Goal: Transaction & Acquisition: Purchase product/service

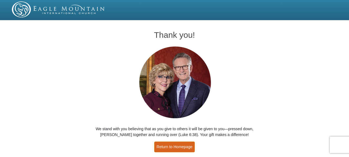
click at [178, 144] on link "Return to Homepage" at bounding box center [174, 147] width 41 height 11
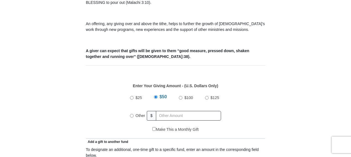
drag, startPoint x: 130, startPoint y: 108, endPoint x: 153, endPoint y: 112, distance: 23.7
click at [130, 108] on div "$25 $50 $100 $125 Other $" at bounding box center [175, 109] width 97 height 36
drag, startPoint x: 132, startPoint y: 110, endPoint x: 138, endPoint y: 109, distance: 5.8
click at [132, 114] on input "Other" at bounding box center [132, 116] width 4 height 4
radio input "true"
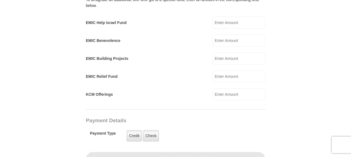
scroll to position [359, 0]
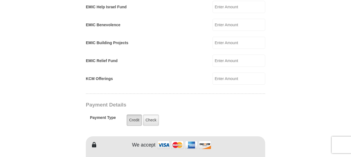
type input "285.00"
click at [133, 115] on label "Credit" at bounding box center [134, 120] width 15 height 11
click at [0, 0] on input "Credit" at bounding box center [0, 0] width 0 height 0
click at [135, 115] on label "Credit" at bounding box center [134, 120] width 15 height 11
click at [0, 0] on input "Credit" at bounding box center [0, 0] width 0 height 0
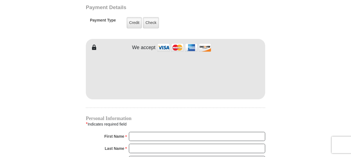
scroll to position [469, 0]
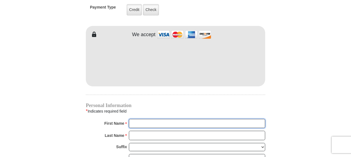
click at [137, 119] on input "First Name *" at bounding box center [197, 123] width 136 height 9
type input "Edith"
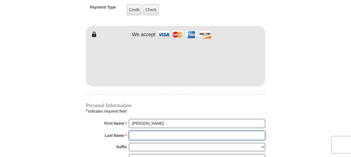
type input "Nash"
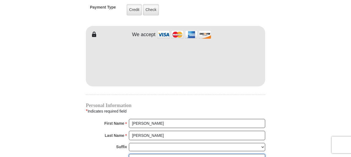
type input "ediek49@hotmail.com"
type input "P O Bx 1888"
type input "Maggie Valley"
type input "28751"
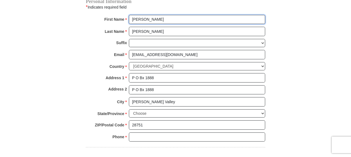
scroll to position [580, 0]
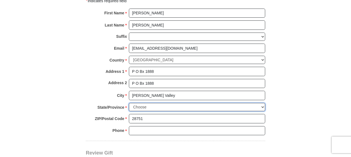
click at [151, 103] on select "Choose Alabama Alaska American Samoa Arizona Arkansas Armed Forces Americas Arm…" at bounding box center [197, 107] width 136 height 9
select select "NC"
click at [129, 103] on select "Choose Alabama Alaska American Samoa Arizona Arkansas Armed Forces Americas Arm…" at bounding box center [197, 107] width 136 height 9
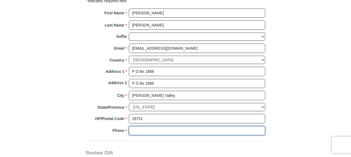
click at [135, 126] on input "Phone * *" at bounding box center [197, 130] width 136 height 9
type input "3346636882"
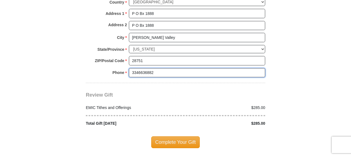
scroll to position [662, 0]
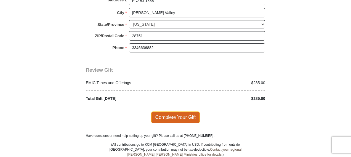
click at [178, 112] on span "Complete Your Gift" at bounding box center [175, 118] width 49 height 12
